Goal: Task Accomplishment & Management: Manage account settings

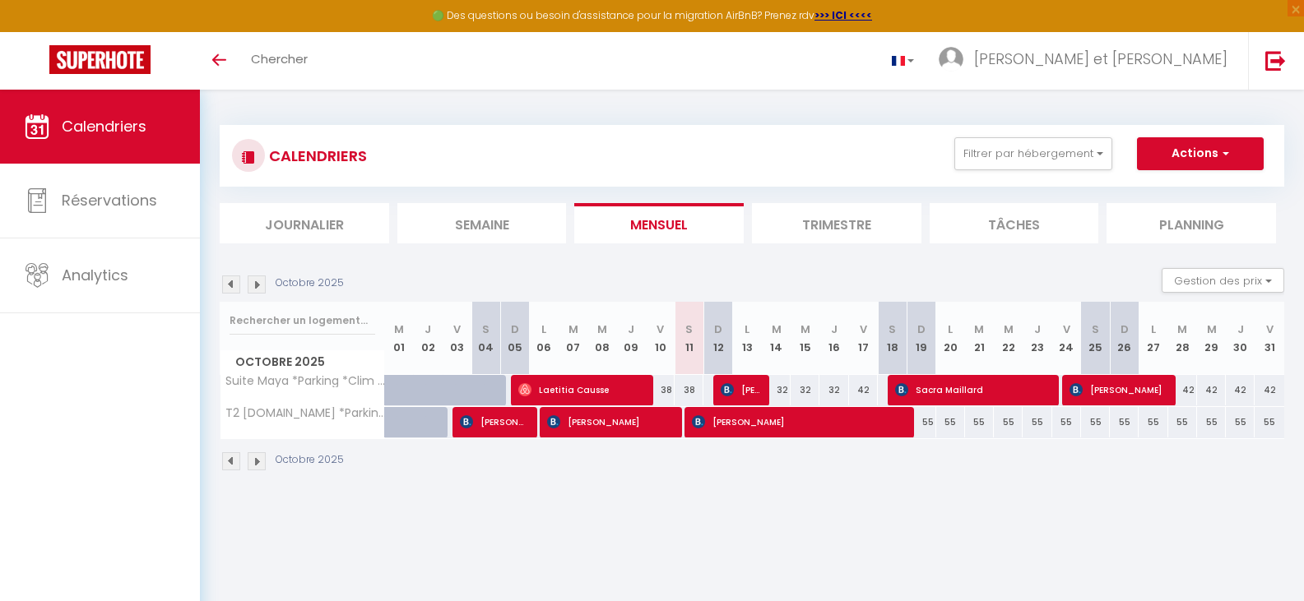
click at [256, 284] on img at bounding box center [257, 285] width 18 height 18
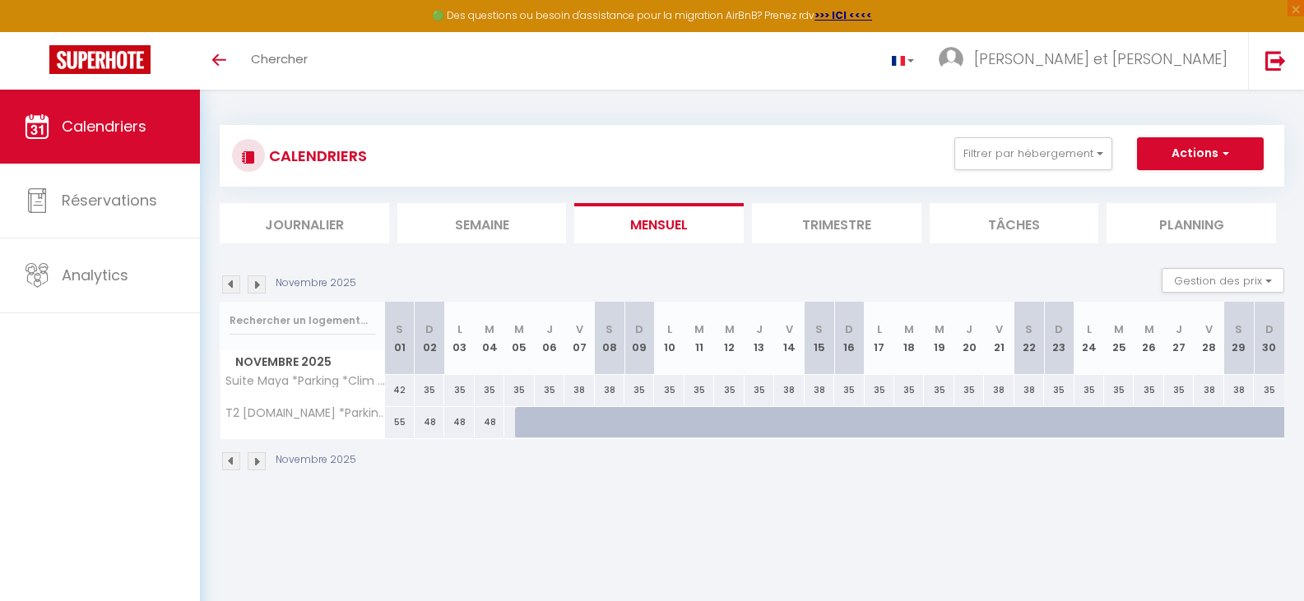
click at [256, 284] on img at bounding box center [257, 285] width 18 height 18
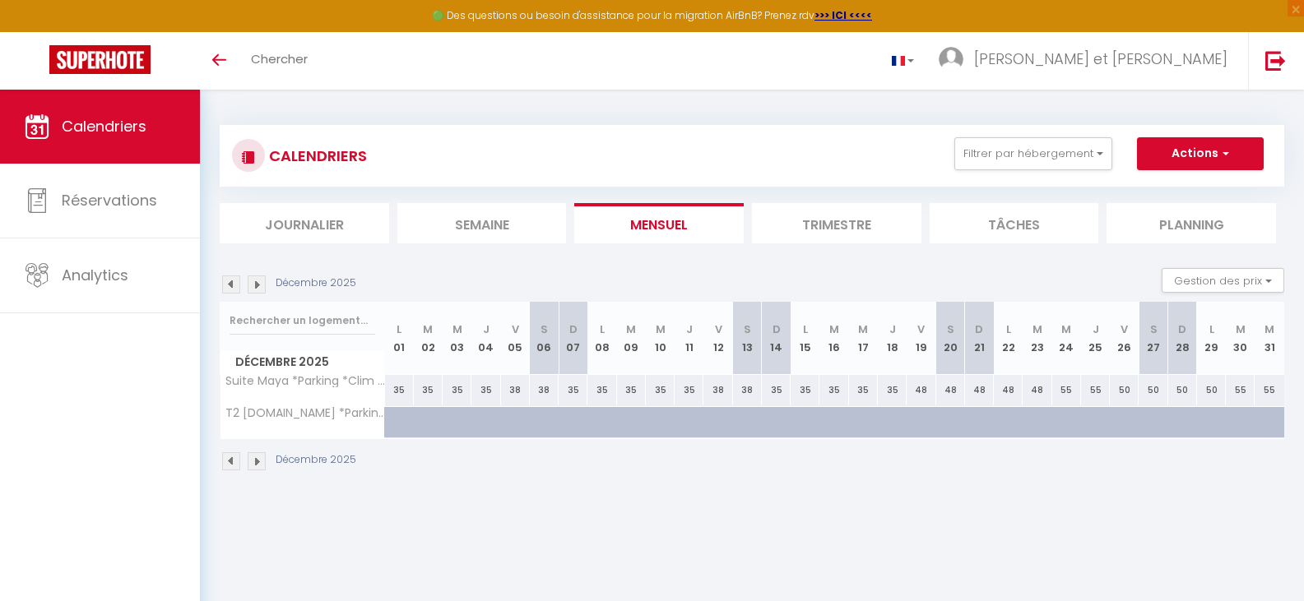
click at [256, 284] on img at bounding box center [257, 285] width 18 height 18
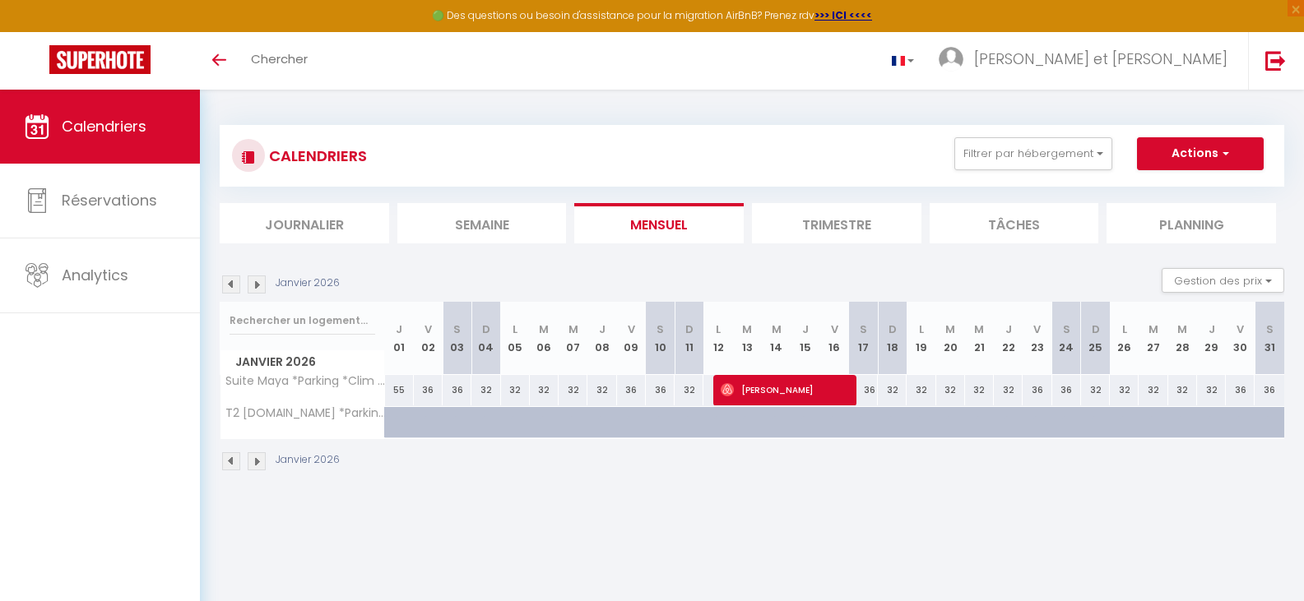
click at [257, 284] on img at bounding box center [257, 285] width 18 height 18
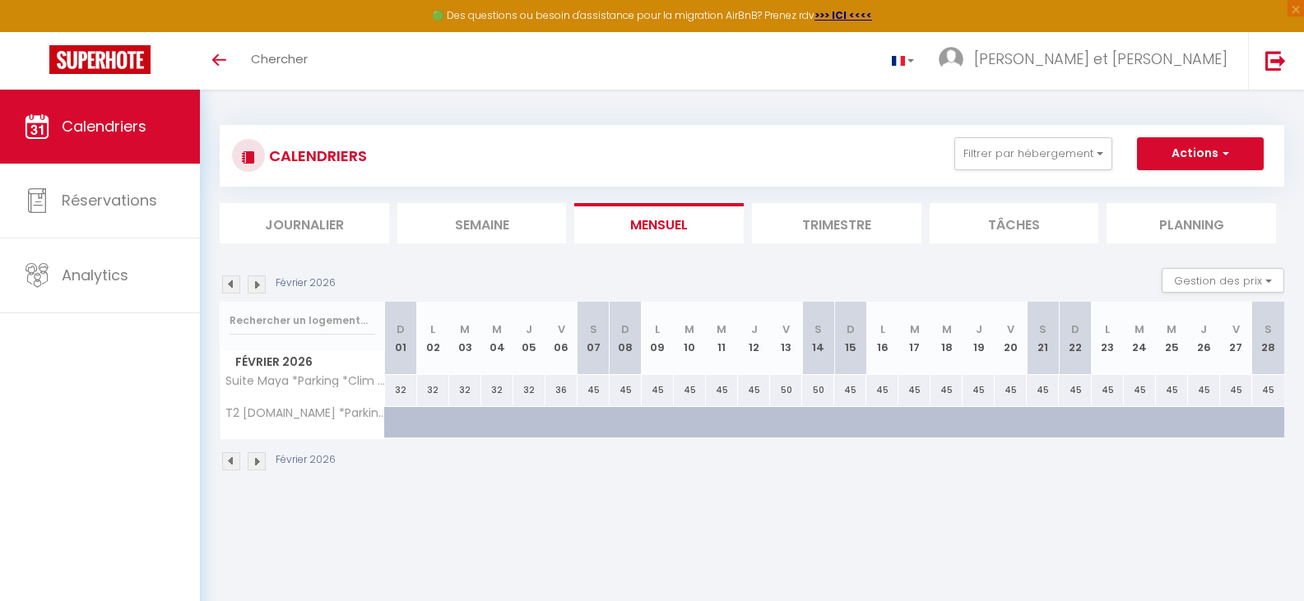
click at [257, 284] on img at bounding box center [257, 285] width 18 height 18
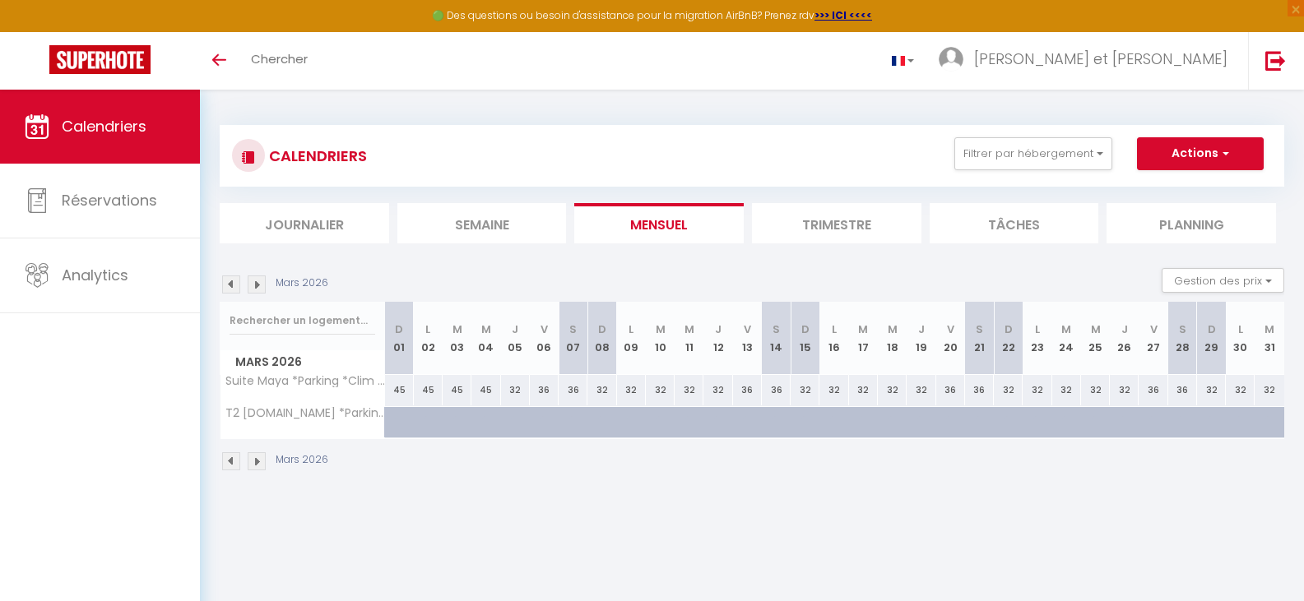
click at [258, 284] on img at bounding box center [257, 285] width 18 height 18
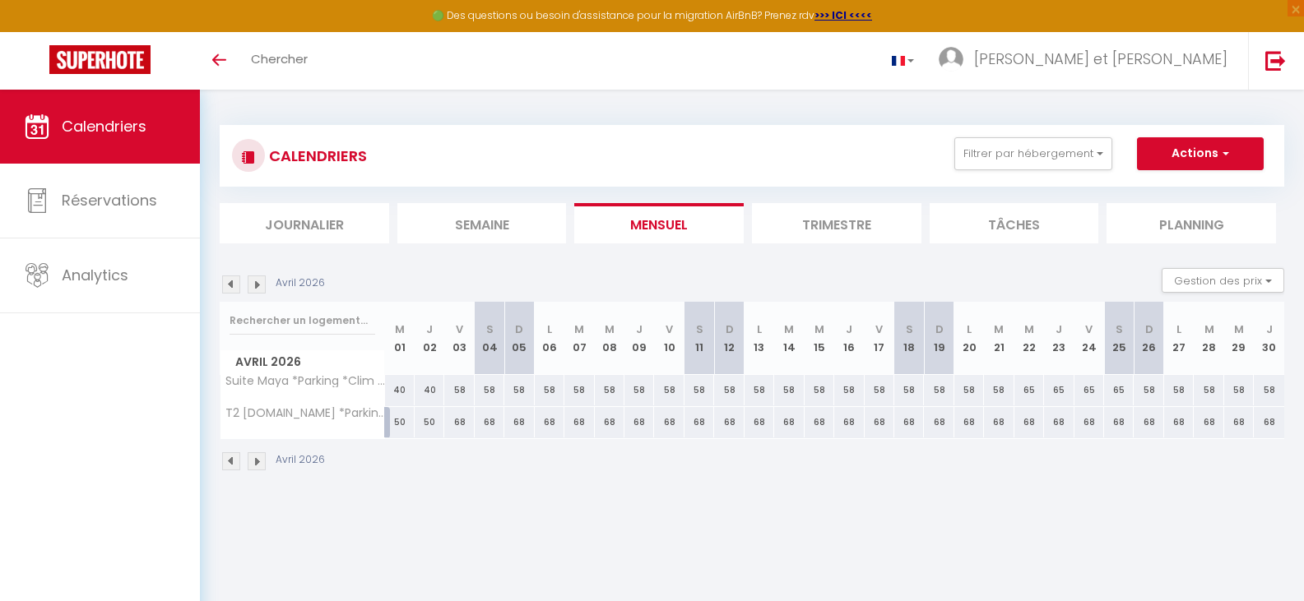
click at [258, 284] on img at bounding box center [257, 285] width 18 height 18
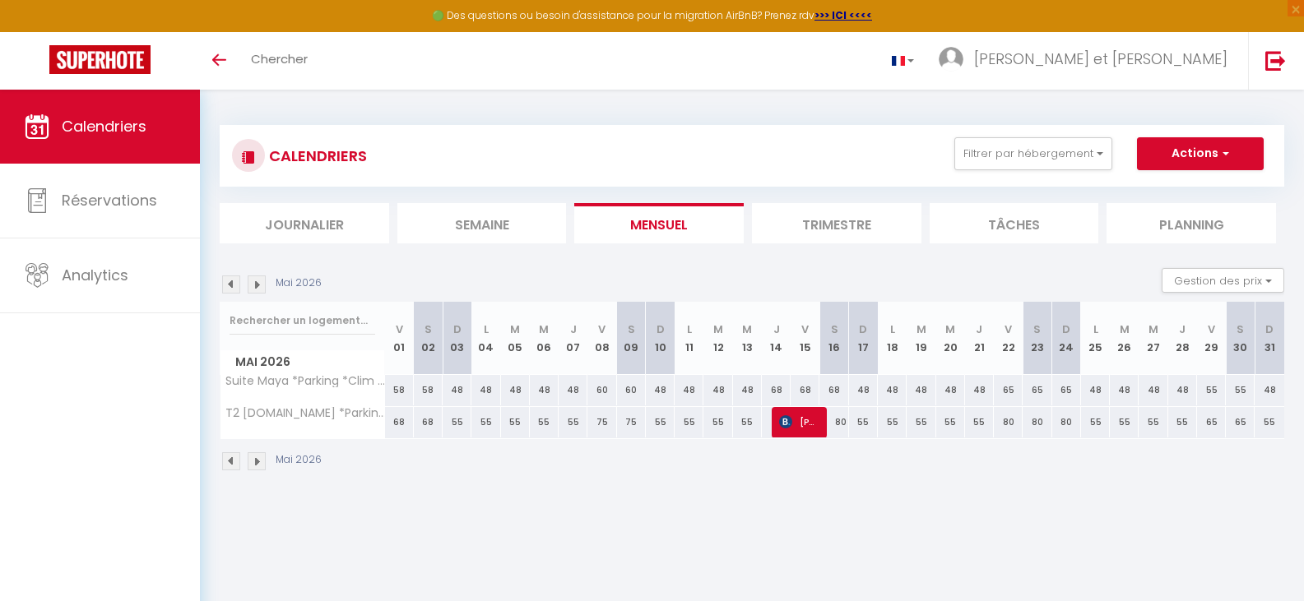
click at [258, 284] on img at bounding box center [257, 285] width 18 height 18
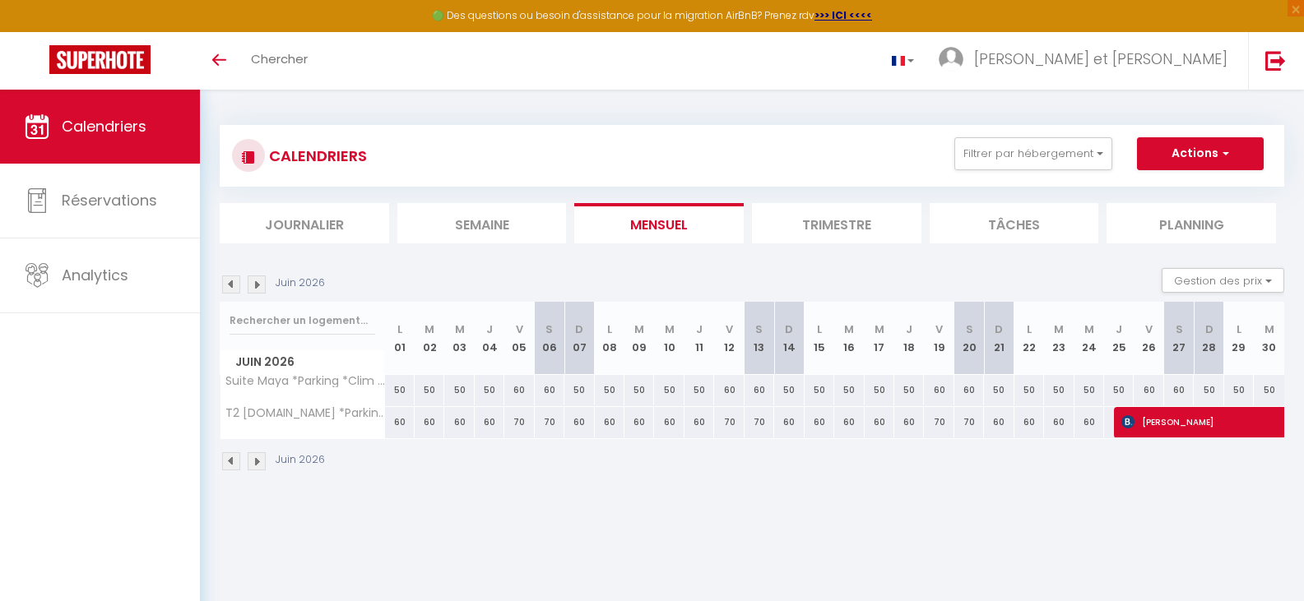
click at [258, 282] on img at bounding box center [257, 285] width 18 height 18
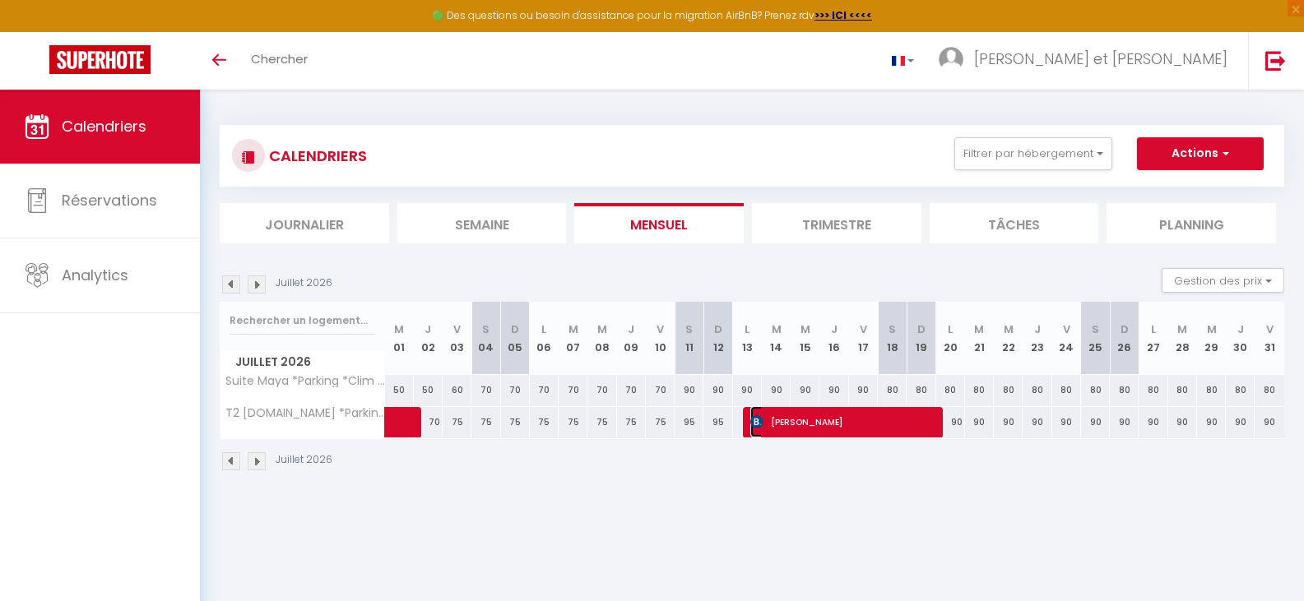
click at [831, 422] on span "[PERSON_NAME]" at bounding box center [841, 421] width 183 height 31
select select "OK"
select select "KO"
select select "0"
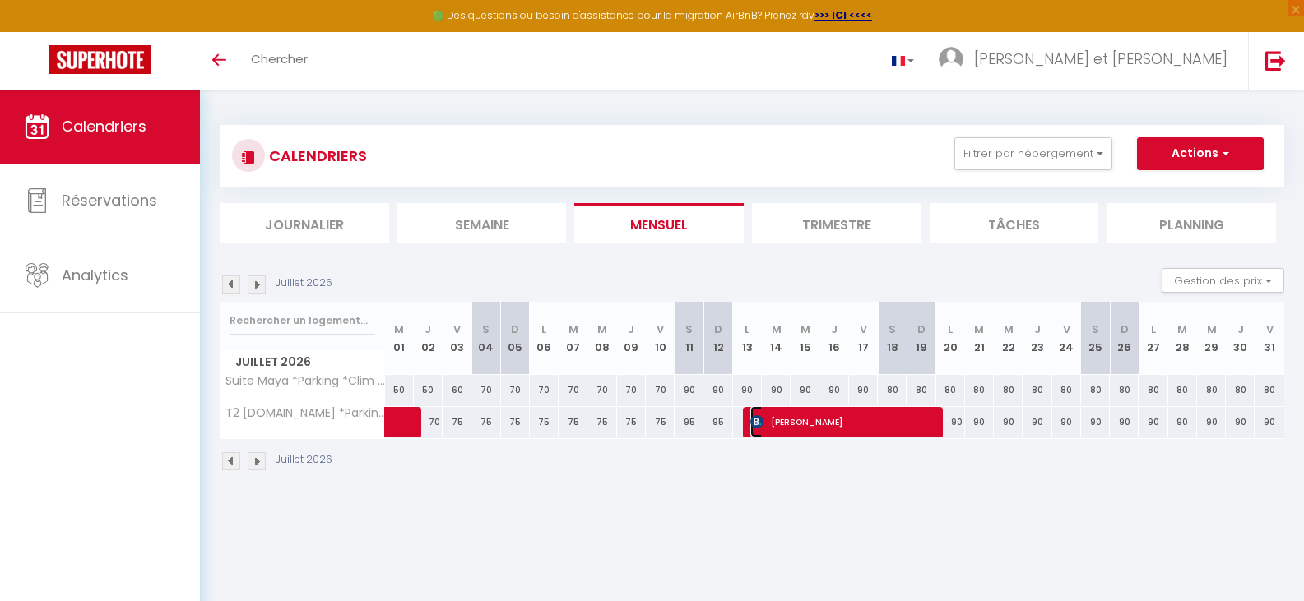
select select "1"
select select
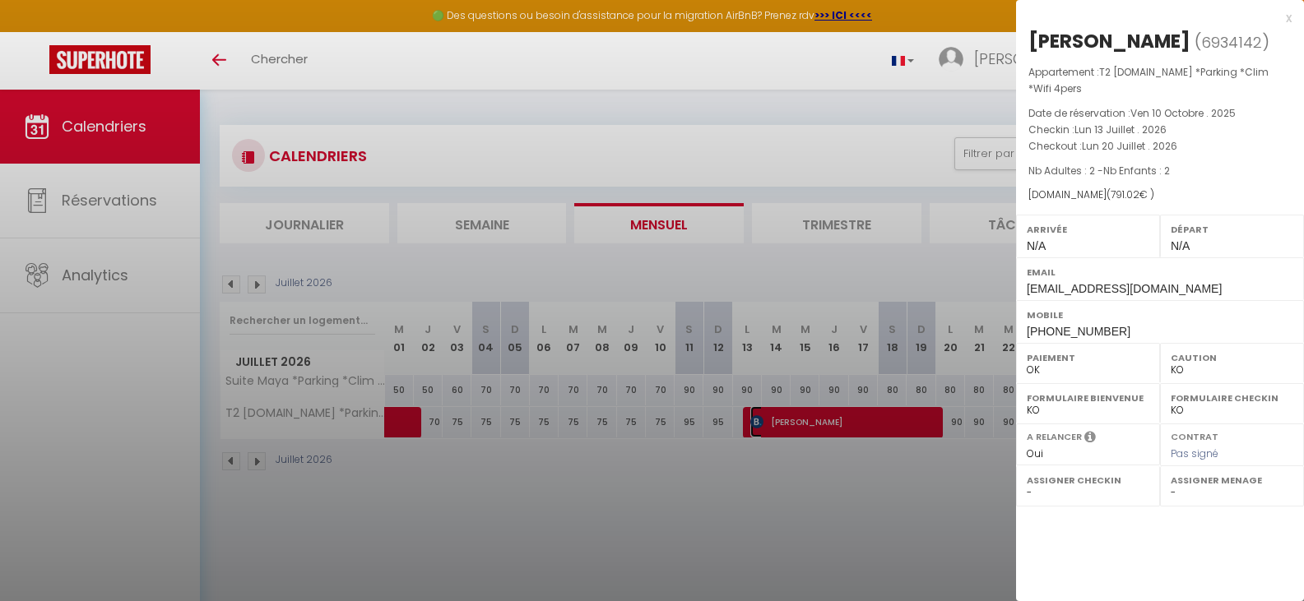
select select "20563"
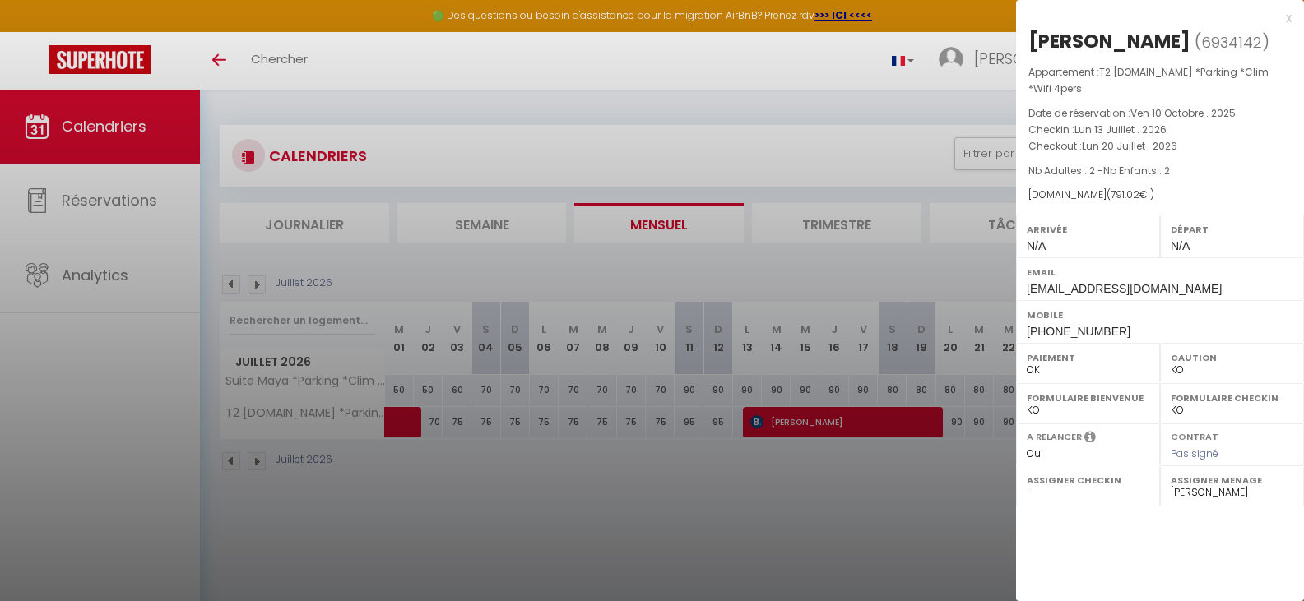
drag, startPoint x: 1033, startPoint y: 36, endPoint x: 1185, endPoint y: 44, distance: 151.6
click at [1185, 44] on h2 "[PERSON_NAME] ( 6934142 )" at bounding box center [1159, 42] width 263 height 28
